Goal: Task Accomplishment & Management: Manage account settings

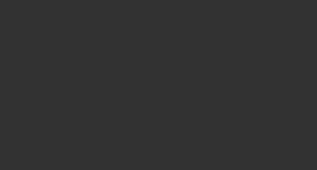
select select "3"
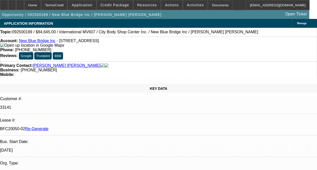
select select "0"
select select "2"
select select "0.1"
select select "4"
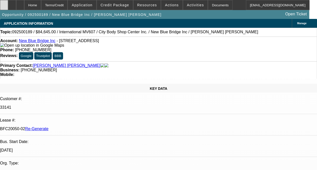
click at [4, 3] on icon at bounding box center [4, 3] width 0 height 0
click at [187, 6] on span "Activities" at bounding box center [195, 5] width 17 height 4
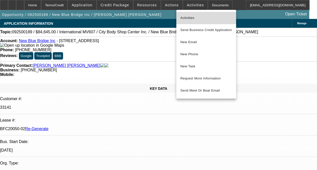
click at [183, 17] on span "Activities" at bounding box center [207, 18] width 52 height 6
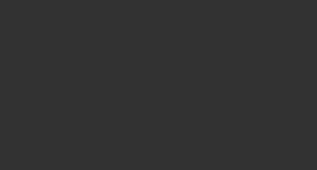
select select "4"
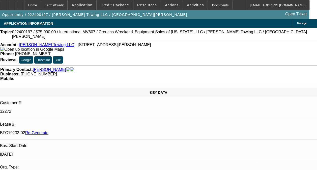
select select "0"
select select "2"
select select "0.1"
select select "4"
